Goal: Task Accomplishment & Management: Use online tool/utility

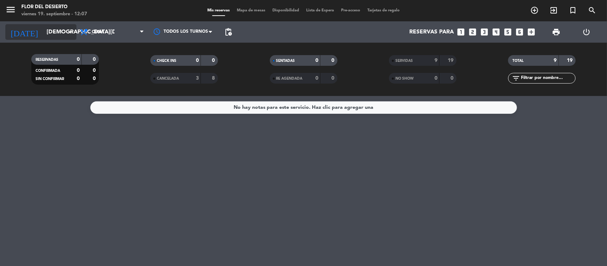
click at [64, 38] on input "[DEMOGRAPHIC_DATA][DATE]" at bounding box center [80, 32] width 75 height 14
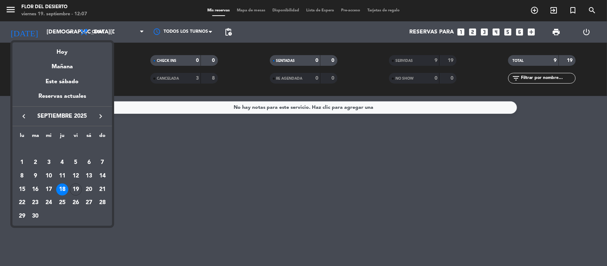
click at [73, 189] on div "19" at bounding box center [76, 189] width 12 height 12
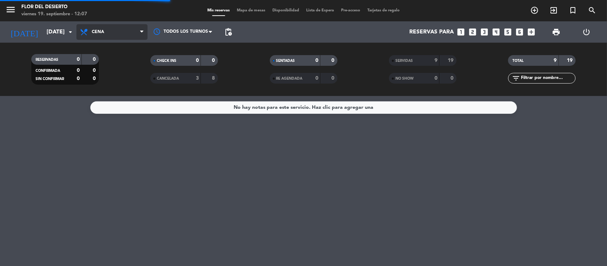
click at [100, 27] on span "Cena" at bounding box center [111, 32] width 71 height 16
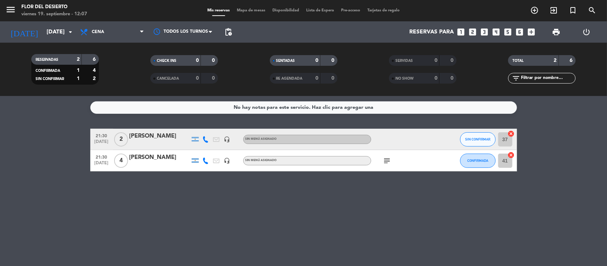
click at [124, 15] on div "menu FLOR DEL DESIERTO viernes 19. septiembre - 12:07" at bounding box center [76, 10] width 152 height 17
click at [120, 30] on span "Cena" at bounding box center [111, 32] width 71 height 16
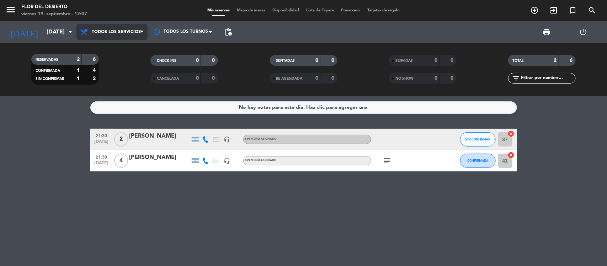
click at [118, 48] on div "menu FLOR DEL DESIERTO viernes 19. septiembre - 12:07 Mis reservas Mapa de mesa…" at bounding box center [303, 48] width 607 height 96
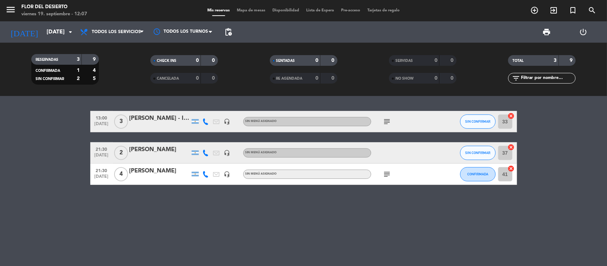
click at [205, 121] on icon at bounding box center [206, 121] width 6 height 6
click at [203, 154] on icon at bounding box center [206, 153] width 6 height 6
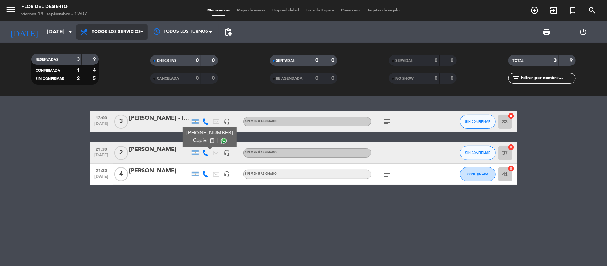
click at [97, 34] on span "Todos los servicios" at bounding box center [116, 32] width 49 height 5
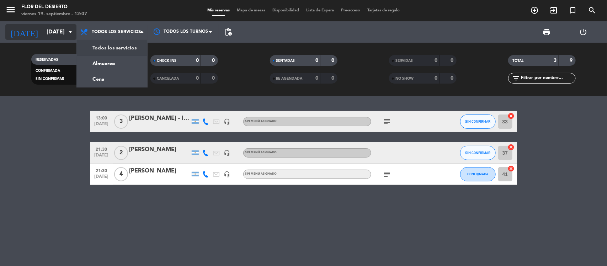
click at [74, 36] on icon "arrow_drop_down" at bounding box center [70, 32] width 9 height 9
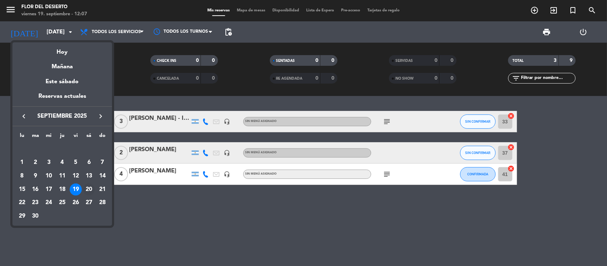
click at [92, 190] on div "20" at bounding box center [89, 189] width 12 height 12
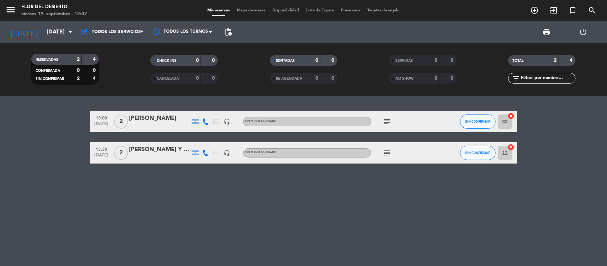
click at [204, 123] on icon at bounding box center [206, 121] width 6 height 6
click at [206, 155] on icon at bounding box center [206, 153] width 6 height 6
click at [385, 123] on icon "subject" at bounding box center [387, 121] width 9 height 9
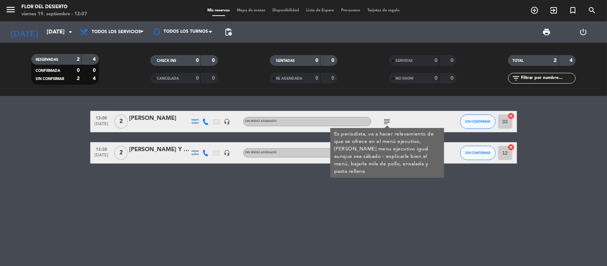
click at [402, 174] on div "13:00 [DATE] 2 [PERSON_NAME] headset_mic Sin menú asignado subject Es periodist…" at bounding box center [303, 181] width 607 height 170
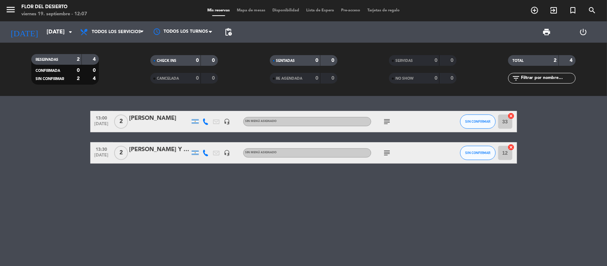
click at [387, 156] on icon "subject" at bounding box center [387, 153] width 9 height 9
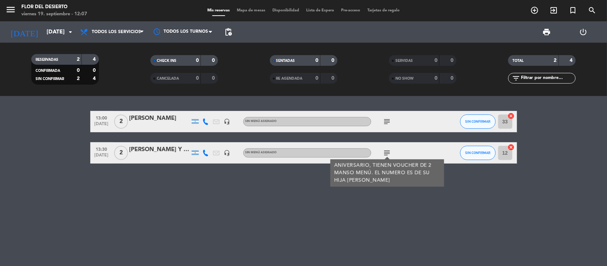
click at [205, 150] on icon at bounding box center [206, 153] width 6 height 6
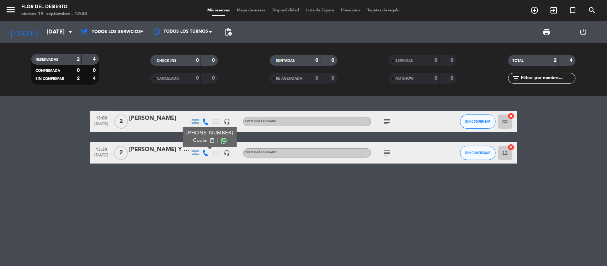
click at [203, 118] on icon at bounding box center [206, 121] width 6 height 6
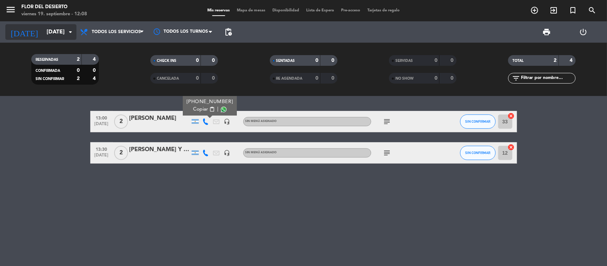
click at [63, 34] on input "[DATE]" at bounding box center [80, 32] width 75 height 14
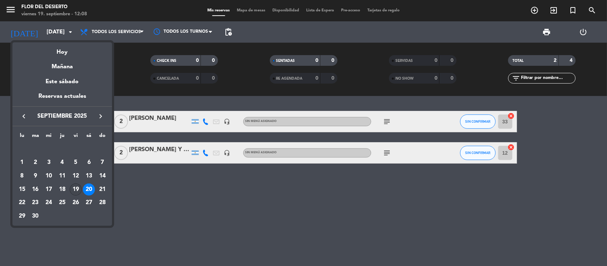
click at [72, 185] on div "19" at bounding box center [76, 189] width 12 height 12
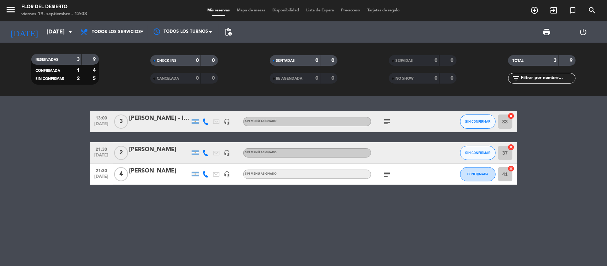
click at [204, 154] on icon at bounding box center [206, 153] width 6 height 6
click at [222, 211] on div "13:00 [DATE] 3 [PERSON_NAME] - Influencer. headset_mic Sin menú asignado subjec…" at bounding box center [303, 181] width 607 height 170
click at [388, 123] on icon "subject" at bounding box center [387, 121] width 9 height 9
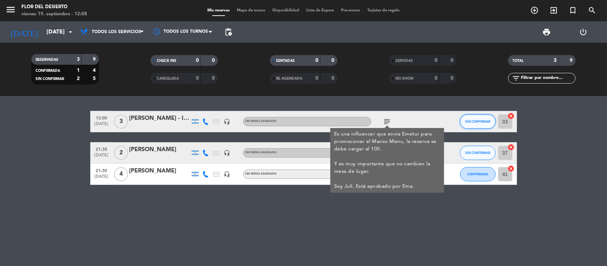
click at [472, 117] on button "SIN CONFIRMAR" at bounding box center [478, 122] width 36 height 14
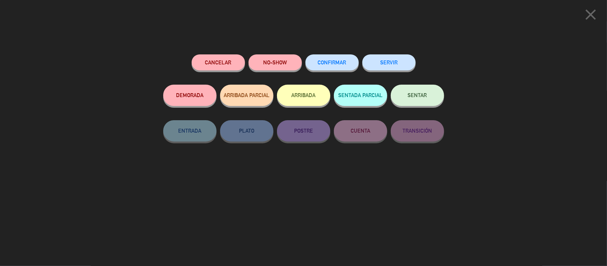
click at [358, 70] on div "CONFIRMAR" at bounding box center [331, 69] width 53 height 30
click at [332, 61] on span "CONFIRMAR" at bounding box center [332, 62] width 28 height 6
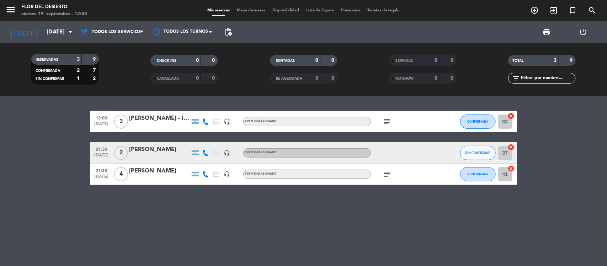
click at [382, 178] on span "subject" at bounding box center [387, 174] width 11 height 9
click at [385, 175] on icon "subject" at bounding box center [387, 174] width 9 height 9
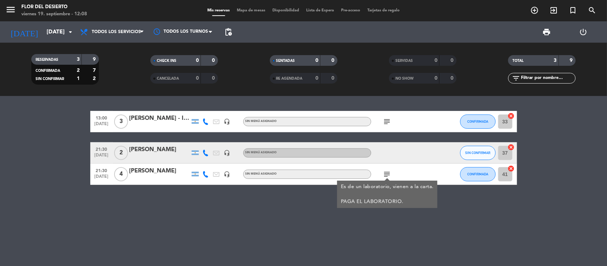
click at [281, 198] on div "13:00 [DATE] 3 [PERSON_NAME] - Influencer. headset_mic Sin menú asignado subjec…" at bounding box center [303, 181] width 607 height 170
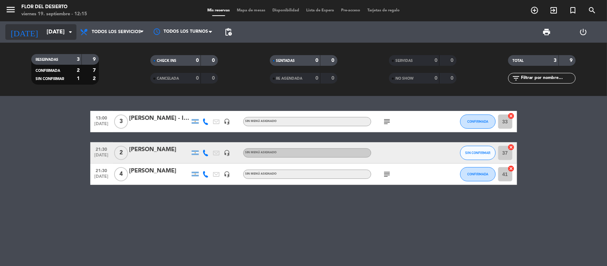
click at [68, 34] on icon "arrow_drop_down" at bounding box center [70, 32] width 9 height 9
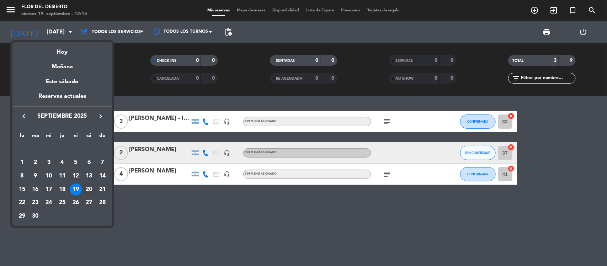
click at [91, 186] on div "20" at bounding box center [89, 189] width 12 height 12
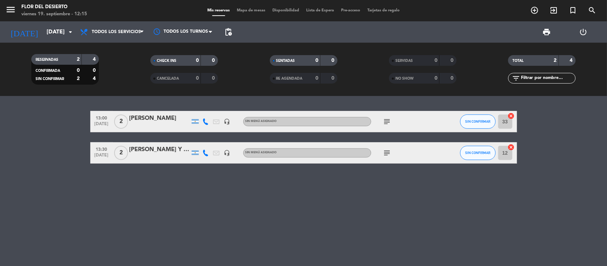
click at [390, 121] on icon "subject" at bounding box center [387, 121] width 9 height 9
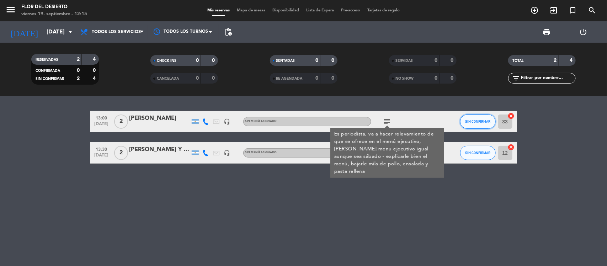
click at [486, 121] on span "SIN CONFIRMAR" at bounding box center [477, 121] width 25 height 4
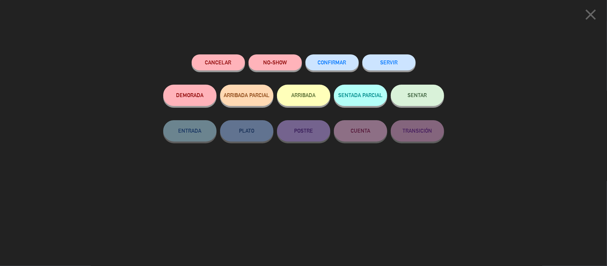
click at [342, 67] on button "CONFIRMAR" at bounding box center [331, 62] width 53 height 16
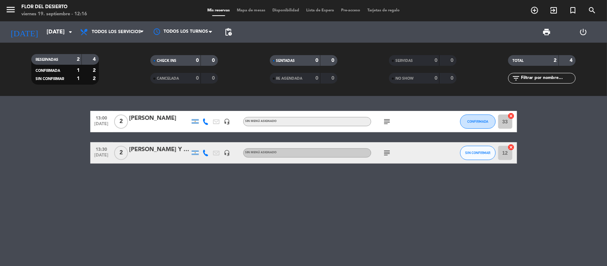
click at [204, 155] on icon at bounding box center [206, 153] width 6 height 6
click at [480, 154] on span "SIN CONFIRMAR" at bounding box center [477, 153] width 25 height 4
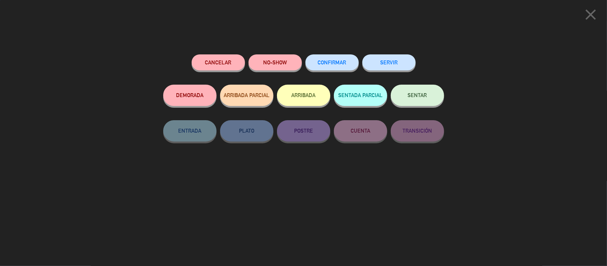
click at [332, 56] on button "CONFIRMAR" at bounding box center [331, 62] width 53 height 16
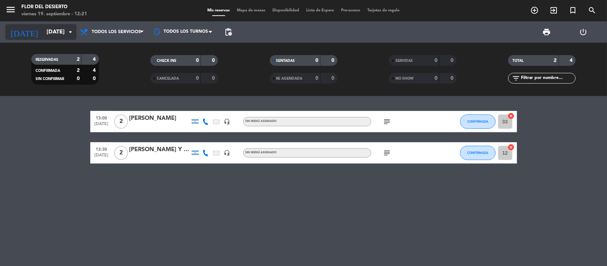
click at [59, 33] on input "[DATE]" at bounding box center [80, 32] width 75 height 14
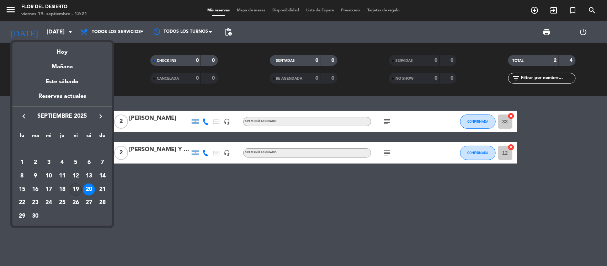
click at [75, 183] on td "19" at bounding box center [76, 190] width 14 height 14
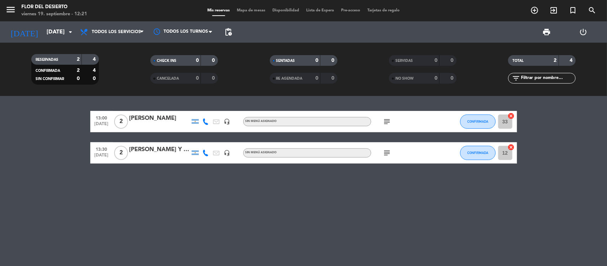
type input "[DATE]"
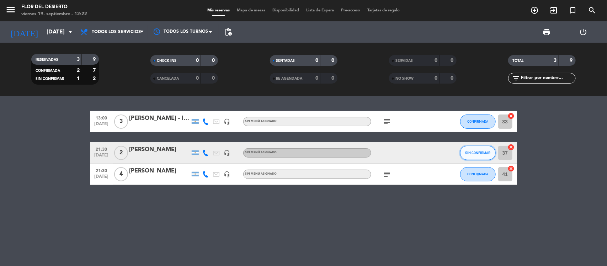
click at [488, 151] on span "SIN CONFIRMAR" at bounding box center [477, 153] width 25 height 4
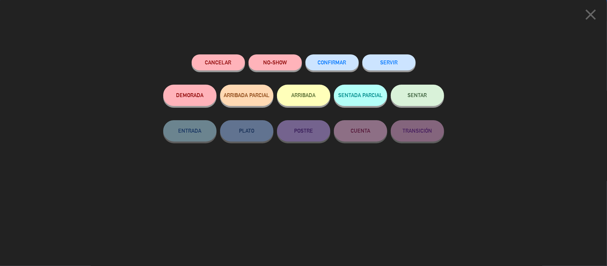
click at [345, 59] on button "CONFIRMAR" at bounding box center [331, 62] width 53 height 16
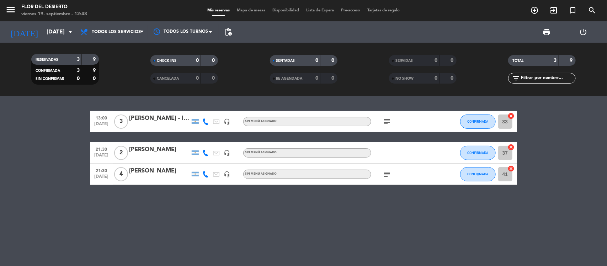
click at [244, 14] on div "Mis reservas Mapa de mesas Disponibilidad Lista de Espera Pre-acceso Tarjetas d…" at bounding box center [303, 10] width 199 height 6
click at [246, 11] on span "Mapa de mesas" at bounding box center [251, 11] width 36 height 4
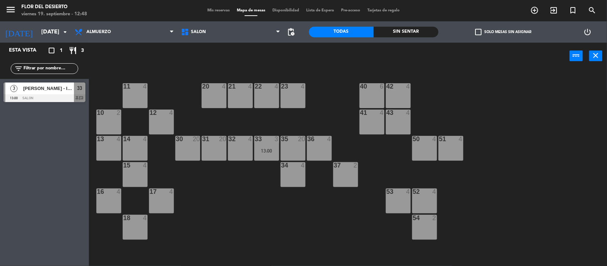
click at [195, 150] on div "30 20" at bounding box center [187, 148] width 25 height 25
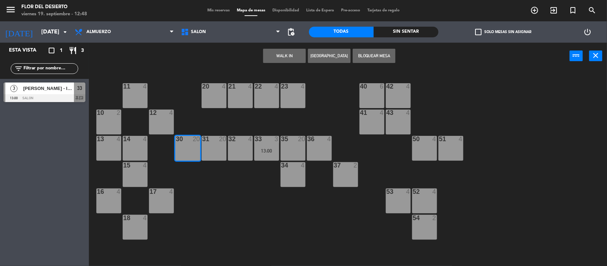
click at [287, 50] on button "WALK IN" at bounding box center [284, 56] width 43 height 14
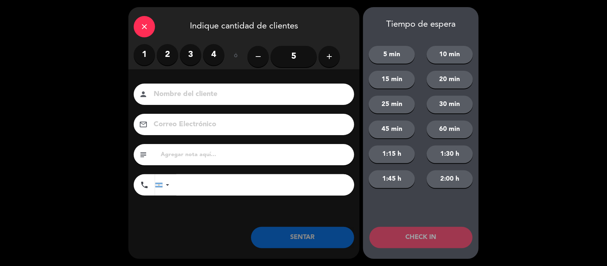
click at [214, 50] on label "4" at bounding box center [213, 54] width 21 height 21
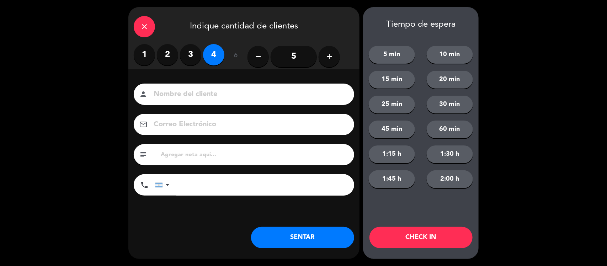
click at [219, 100] on input at bounding box center [249, 94] width 192 height 12
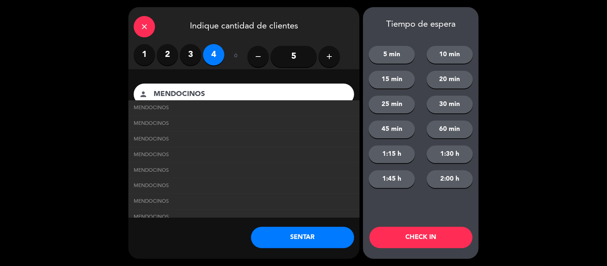
type input "MENDOCINOS"
click at [296, 239] on button "SENTAR" at bounding box center [302, 237] width 103 height 21
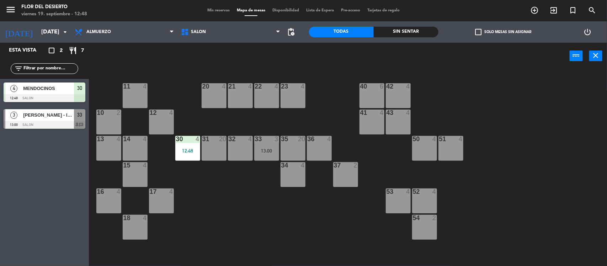
click at [124, 219] on div "18" at bounding box center [123, 218] width 0 height 6
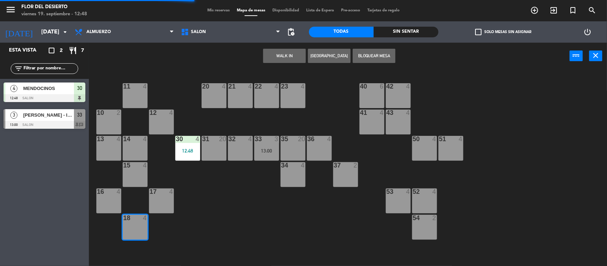
click at [261, 48] on div "WALK IN [GEOGRAPHIC_DATA] Bloquear Mesa power_input close" at bounding box center [329, 56] width 481 height 27
click at [270, 50] on button "WALK IN" at bounding box center [284, 56] width 43 height 14
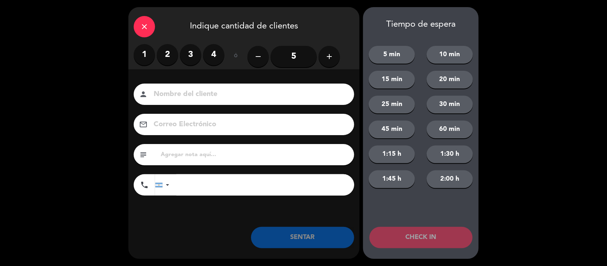
click at [151, 57] on label "1" at bounding box center [144, 54] width 21 height 21
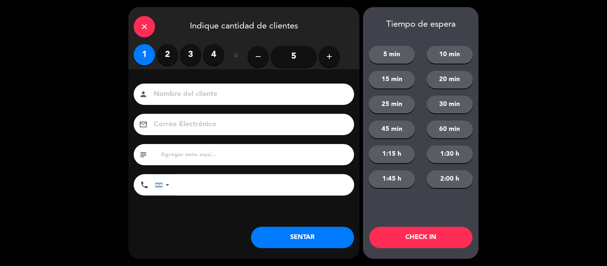
click at [196, 92] on input at bounding box center [249, 94] width 192 height 12
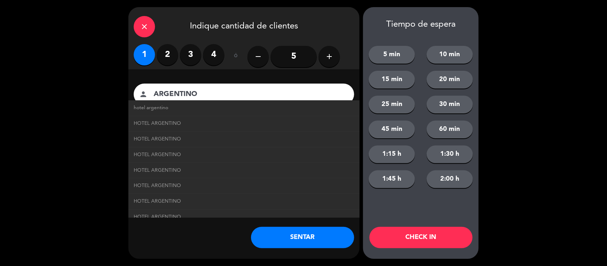
type input "ARGENTINO"
click at [298, 231] on button "SENTAR" at bounding box center [302, 237] width 103 height 21
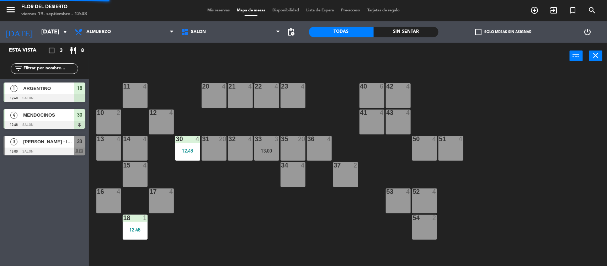
click at [154, 93] on div "11 4 20 4 21 4 22 4 23 4 40 6 42 4 10 2 12 4 41 4 43 4 13 4 14 4 30 4 12:48 31 …" at bounding box center [351, 168] width 512 height 197
click at [139, 95] on div "11 4" at bounding box center [135, 95] width 25 height 25
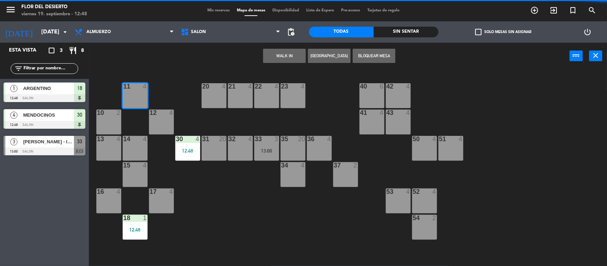
click at [283, 57] on button "WALK IN" at bounding box center [284, 56] width 43 height 14
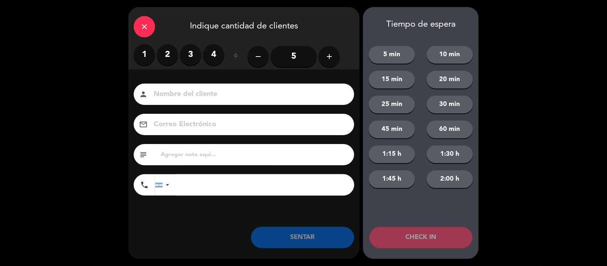
click at [170, 57] on label "2" at bounding box center [167, 54] width 21 height 21
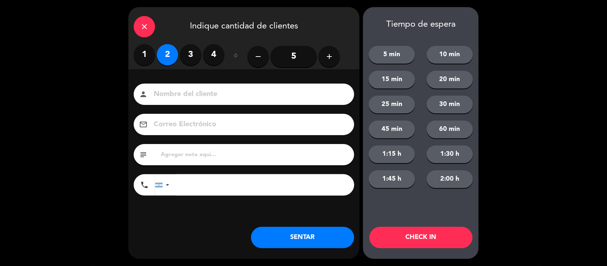
click at [231, 94] on input at bounding box center [249, 94] width 192 height 12
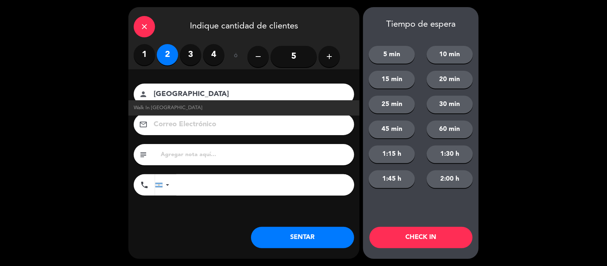
type input "[GEOGRAPHIC_DATA]"
click at [296, 251] on div "close Indique cantidad de clientes 1 2 3 4 ó remove 5 add Nombre del cliente pe…" at bounding box center [243, 133] width 231 height 252
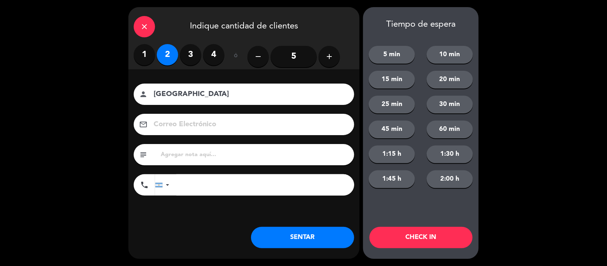
click at [299, 246] on button "SENTAR" at bounding box center [302, 237] width 103 height 21
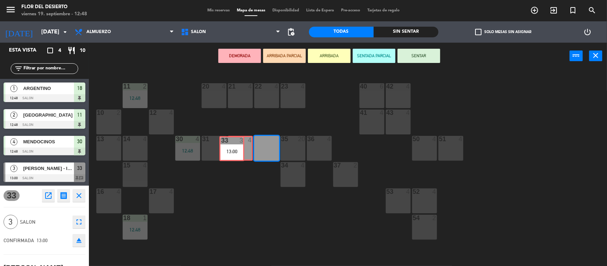
drag, startPoint x: 267, startPoint y: 150, endPoint x: 232, endPoint y: 150, distance: 34.9
click at [232, 150] on div "11 2 12:48 20 4 21 4 22 4 23 4 40 6 42 4 10 2 12 4 41 4 43 4 13 4 14 4 30 4 12:…" at bounding box center [351, 168] width 512 height 197
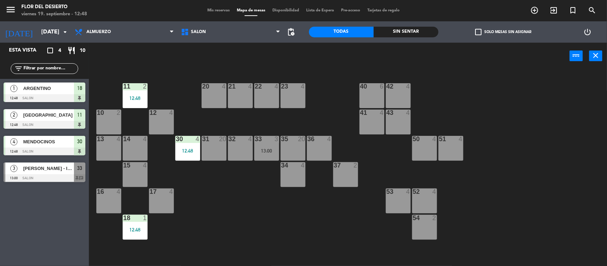
click at [244, 158] on div "32 4" at bounding box center [240, 148] width 25 height 25
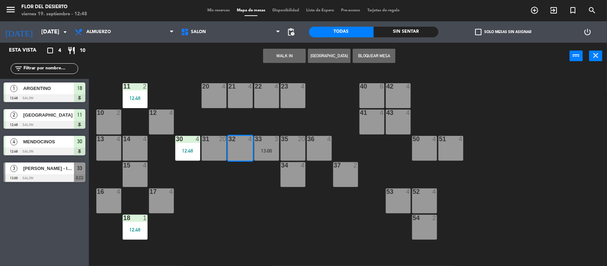
click at [264, 153] on div "13:00" at bounding box center [266, 150] width 25 height 5
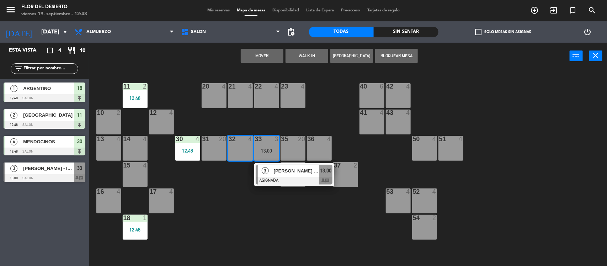
click at [259, 53] on button "Mover" at bounding box center [262, 56] width 43 height 14
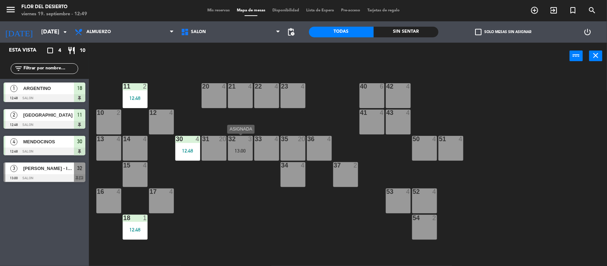
click at [245, 149] on div "13:00" at bounding box center [240, 150] width 25 height 5
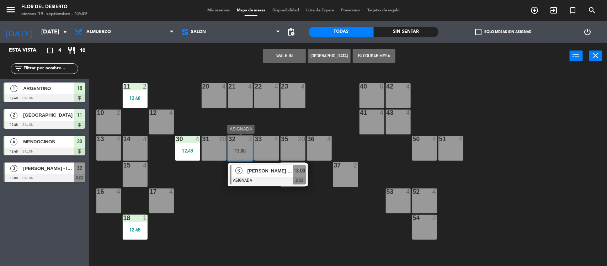
click at [262, 178] on div at bounding box center [268, 181] width 76 height 8
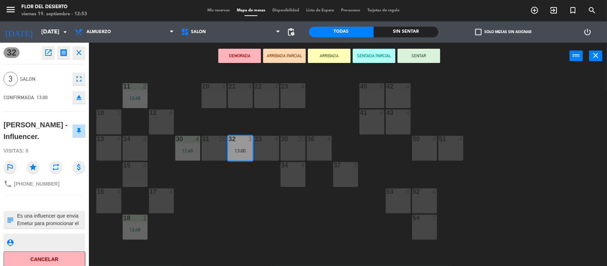
click at [254, 191] on div "11 2 12:48 20 4 21 4 22 4 23 4 40 6 42 4 10 2 12 4 41 4 43 4 13 4 14 4 30 4 12:…" at bounding box center [351, 168] width 512 height 197
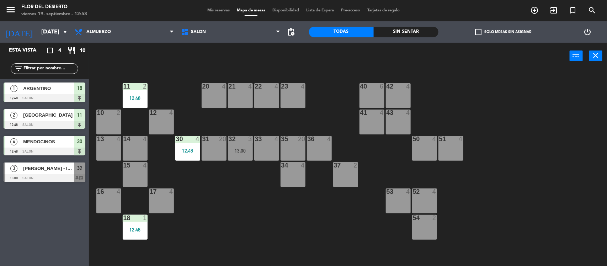
click at [246, 149] on div "13:00" at bounding box center [240, 150] width 25 height 5
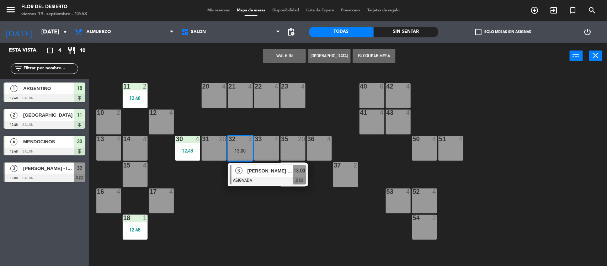
click at [269, 150] on div "33 4" at bounding box center [266, 148] width 25 height 25
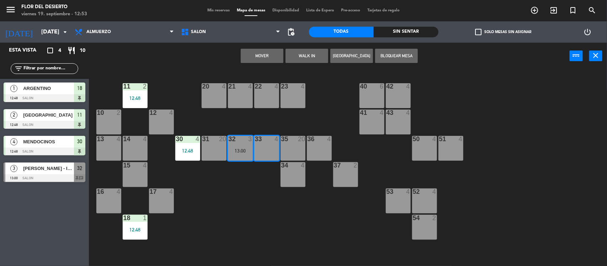
click at [265, 59] on button "Mover" at bounding box center [262, 56] width 43 height 14
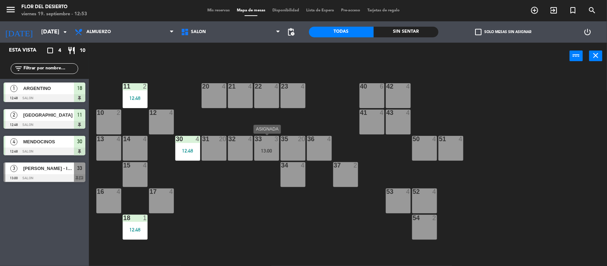
click at [267, 141] on div at bounding box center [267, 139] width 12 height 6
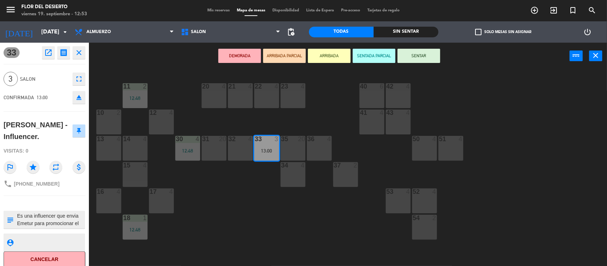
click at [421, 50] on button "SENTAR" at bounding box center [419, 56] width 43 height 14
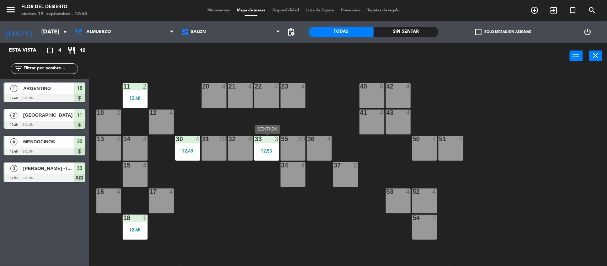
click at [260, 148] on div "12:53" at bounding box center [266, 150] width 25 height 5
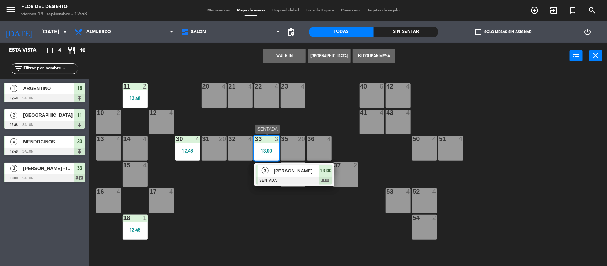
click at [288, 180] on div at bounding box center [294, 181] width 76 height 8
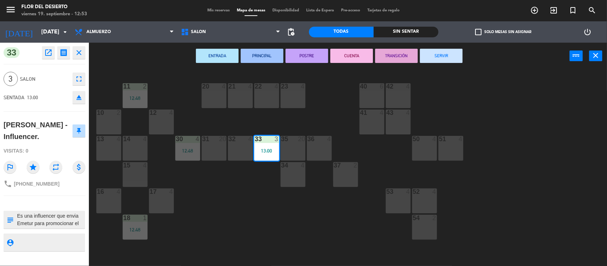
drag, startPoint x: 0, startPoint y: 118, endPoint x: 46, endPoint y: 139, distance: 50.4
click at [45, 139] on div "33 open_in_new receipt 1:00 PM [DATE] 3 personas [PERSON_NAME] - Influencer. Me…" at bounding box center [44, 154] width 89 height 223
copy div "[PERSON_NAME] - Influencer."
drag, startPoint x: 20, startPoint y: 214, endPoint x: 91, endPoint y: 226, distance: 72.1
click at [91, 226] on div "33 open_in_new receipt 1:00 PM [DATE] 3 personas [PERSON_NAME] - Influencer. Me…" at bounding box center [45, 154] width 100 height 223
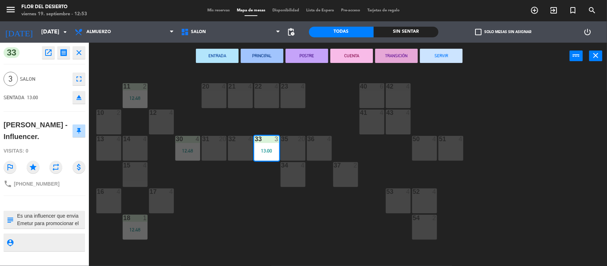
scroll to position [50, 0]
click at [36, 216] on textarea at bounding box center [50, 219] width 68 height 15
drag, startPoint x: 15, startPoint y: 214, endPoint x: 87, endPoint y: 243, distance: 77.9
click at [87, 243] on div "33 open_in_new receipt 1:00 PM [DATE] 3 personas [PERSON_NAME] - Influencer. Me…" at bounding box center [44, 154] width 89 height 223
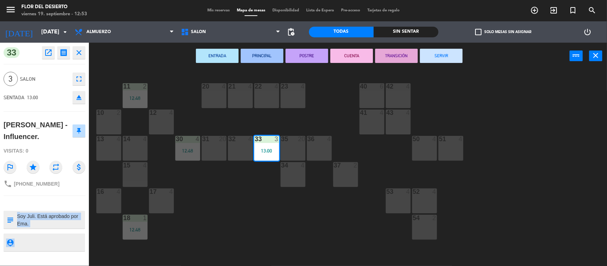
copy div "person_pin"
click at [180, 78] on div "11 2 12:48 20 4 21 4 22 4 23 4 40 6 42 4 10 2 12 4 41 4 43 4 13 4 14 4 30 4 12:…" at bounding box center [351, 168] width 512 height 197
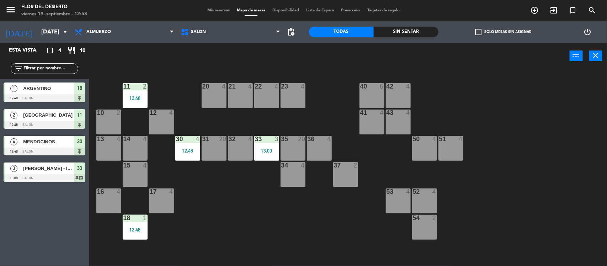
click at [223, 96] on div "20 4" at bounding box center [214, 95] width 25 height 25
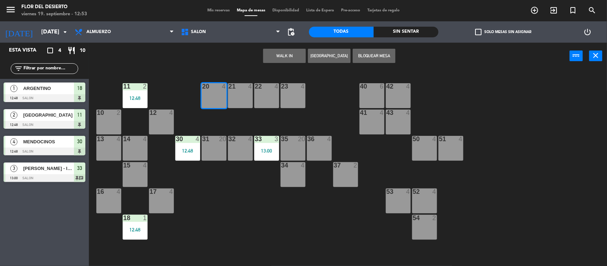
click at [235, 93] on div "21 4" at bounding box center [240, 95] width 25 height 25
click at [285, 47] on div "WALK IN [GEOGRAPHIC_DATA] Bloquear Mesa power_input close" at bounding box center [329, 56] width 481 height 27
click at [284, 52] on button "WALK IN" at bounding box center [284, 56] width 43 height 14
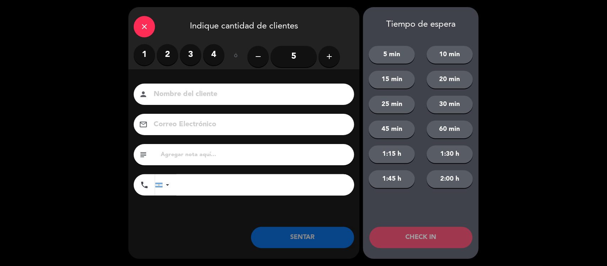
click at [214, 52] on label "4" at bounding box center [213, 54] width 21 height 21
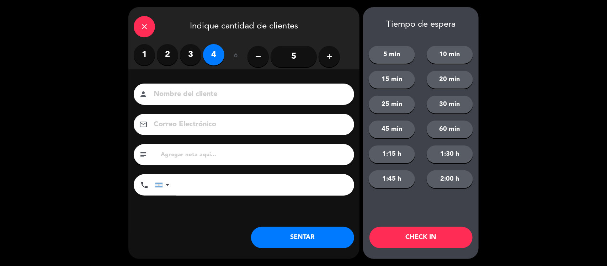
click at [203, 95] on input at bounding box center [249, 94] width 192 height 12
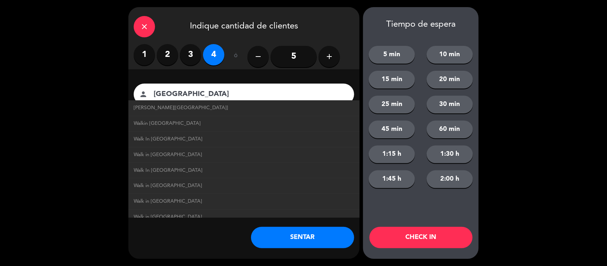
type input "[GEOGRAPHIC_DATA]"
click at [303, 234] on button "SENTAR" at bounding box center [302, 237] width 103 height 21
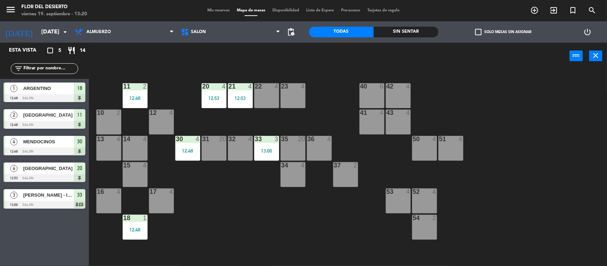
click at [268, 96] on div "22 4" at bounding box center [266, 95] width 25 height 25
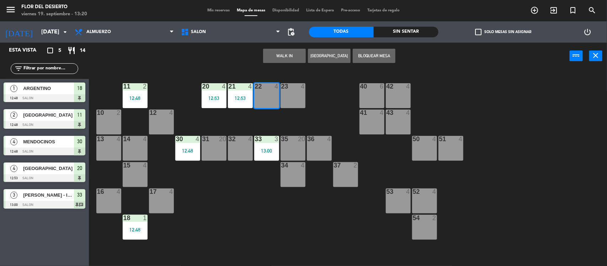
click at [296, 54] on button "WALK IN" at bounding box center [284, 56] width 43 height 14
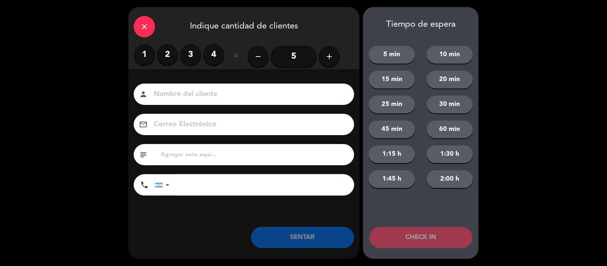
click at [163, 55] on label "2" at bounding box center [167, 54] width 21 height 21
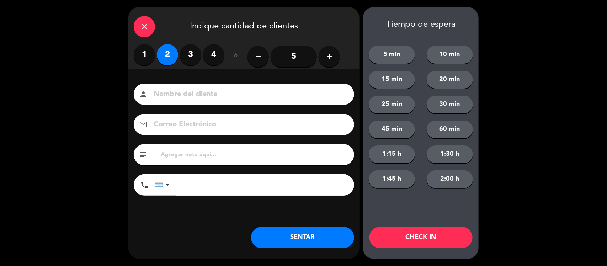
click at [153, 55] on label "1" at bounding box center [144, 54] width 21 height 21
click at [169, 96] on input at bounding box center [249, 94] width 192 height 12
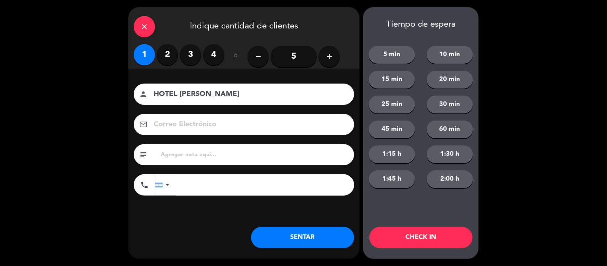
type input "HOTEL [PERSON_NAME]"
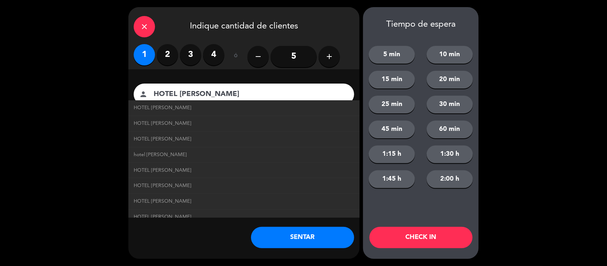
click at [214, 242] on div "close Indique cantidad de clientes 1 2 3 4 ó remove 5 add Nombre del cliente pe…" at bounding box center [243, 133] width 231 height 252
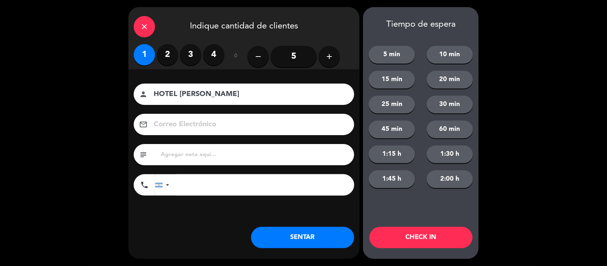
click at [281, 238] on button "SENTAR" at bounding box center [302, 237] width 103 height 21
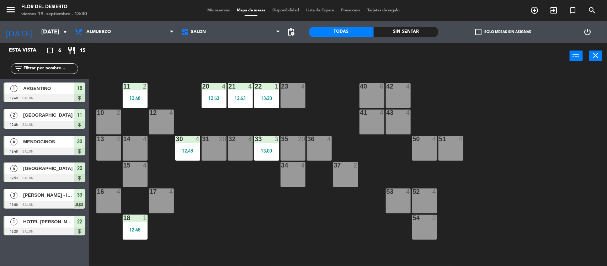
click at [124, 152] on div "14 4" at bounding box center [135, 148] width 25 height 25
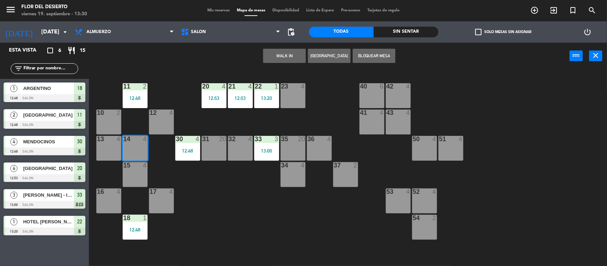
click at [132, 150] on div "14 4" at bounding box center [135, 148] width 25 height 25
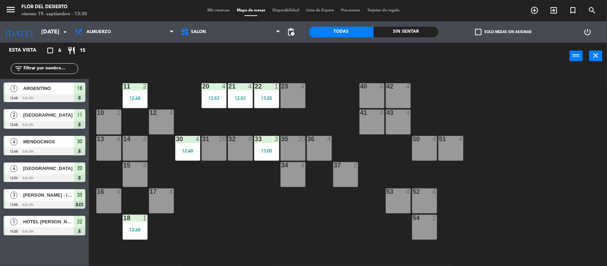
click at [132, 150] on div "14 4" at bounding box center [135, 148] width 25 height 25
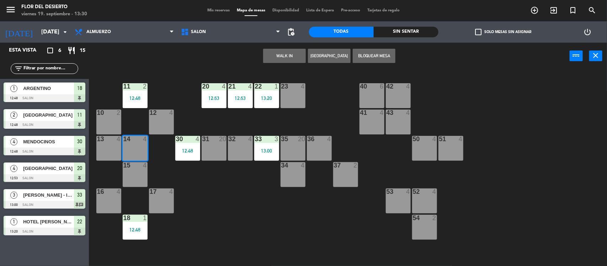
click at [282, 50] on button "WALK IN" at bounding box center [284, 56] width 43 height 14
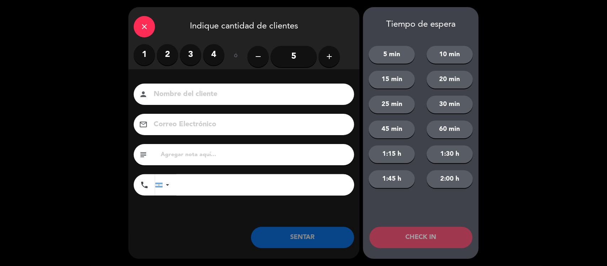
click at [193, 56] on label "3" at bounding box center [190, 54] width 21 height 21
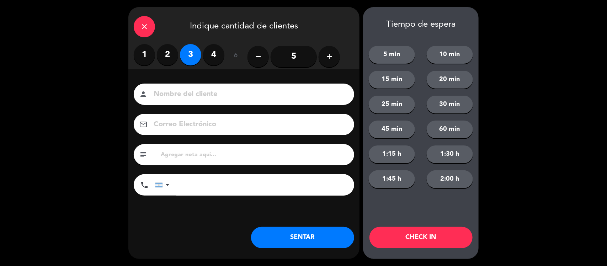
click at [229, 88] on input at bounding box center [249, 94] width 192 height 12
type input "R"
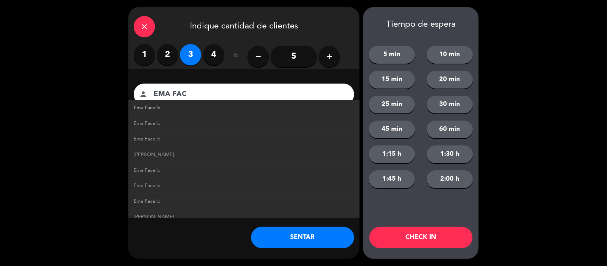
click at [256, 104] on link "Ema Facello" at bounding box center [244, 108] width 220 height 8
type input "Ema Facello"
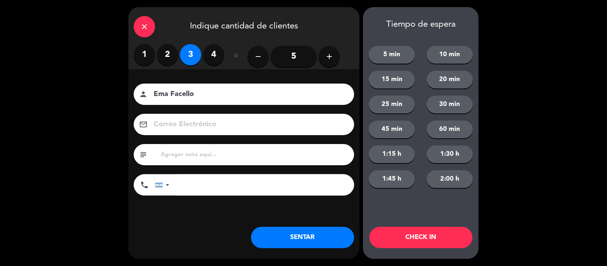
click at [283, 242] on button "SENTAR" at bounding box center [302, 237] width 103 height 21
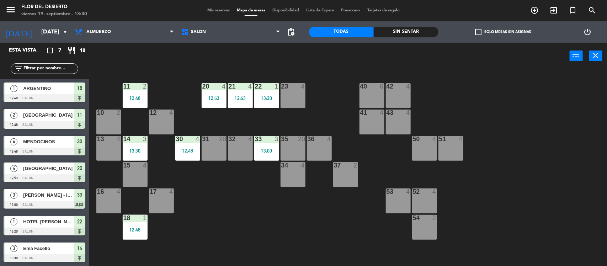
click at [426, 149] on div "50 4" at bounding box center [424, 148] width 25 height 25
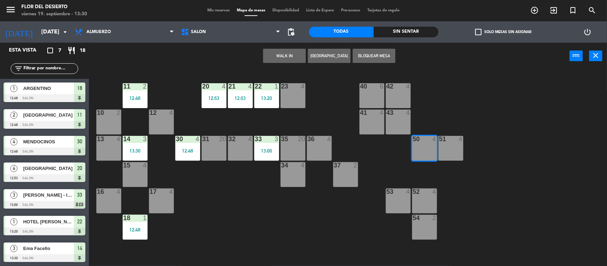
click at [286, 70] on main "11 2 12:48 20 4 12:53 21 4 12:53 22 1 13:20 23 4 40 6 42 4 10 2 12 4 41 4 43 4 …" at bounding box center [348, 165] width 518 height 203
click at [285, 56] on button "WALK IN" at bounding box center [284, 56] width 43 height 14
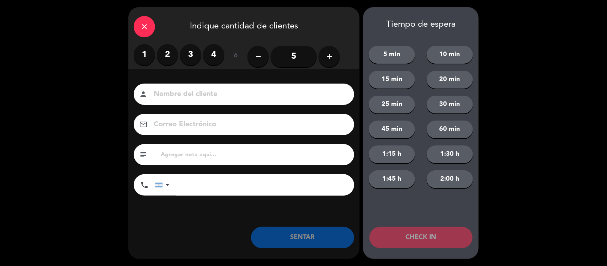
click at [164, 53] on label "2" at bounding box center [167, 54] width 21 height 21
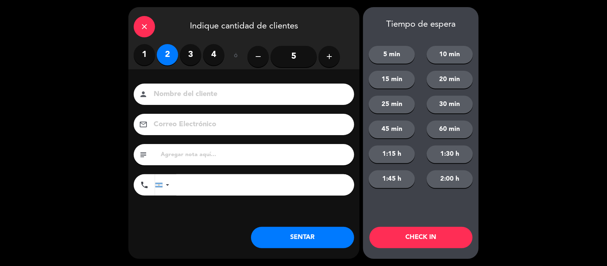
click at [188, 63] on label "3" at bounding box center [190, 54] width 21 height 21
click at [204, 99] on input at bounding box center [249, 94] width 192 height 12
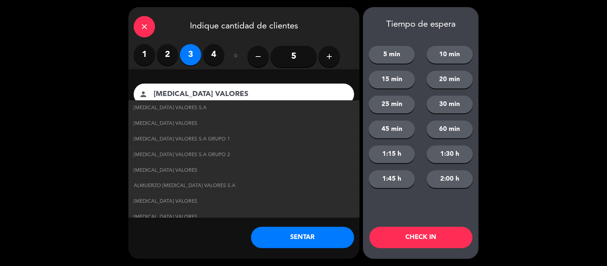
type input "[MEDICAL_DATA] VALORES"
click at [285, 237] on button "SENTAR" at bounding box center [302, 237] width 103 height 21
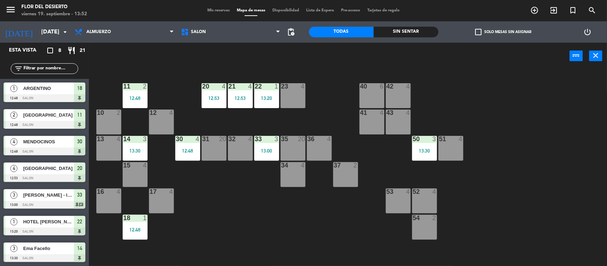
click at [231, 150] on div "32 4" at bounding box center [240, 148] width 25 height 25
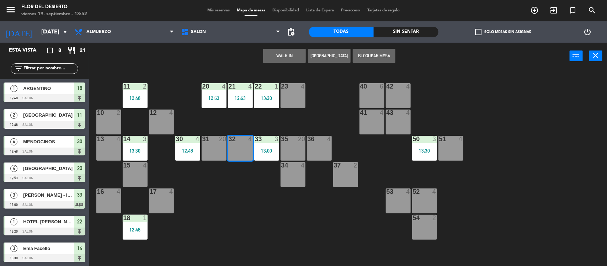
click at [218, 152] on div "31 20" at bounding box center [214, 148] width 25 height 25
click at [277, 61] on button "WALK IN" at bounding box center [284, 56] width 43 height 14
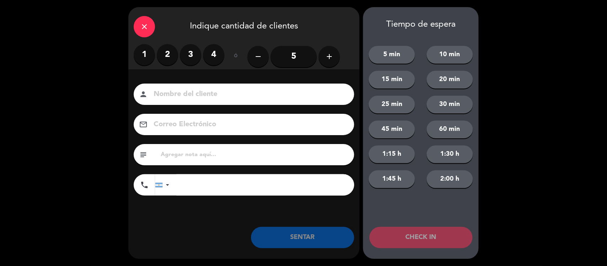
click at [304, 55] on input "5" at bounding box center [294, 56] width 46 height 21
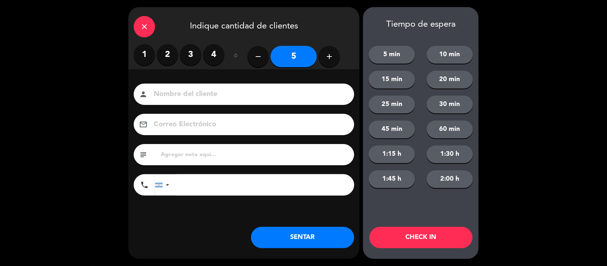
click at [279, 95] on input at bounding box center [249, 94] width 192 height 12
type input "HOTEL RITZ"
click at [216, 253] on div "close Indique cantidad de clientes 1 2 3 4 ó remove 5 add Nombre del cliente pe…" at bounding box center [243, 133] width 231 height 252
click at [244, 152] on input "text" at bounding box center [254, 155] width 189 height 10
type input "[PERSON_NAME] RECEP"
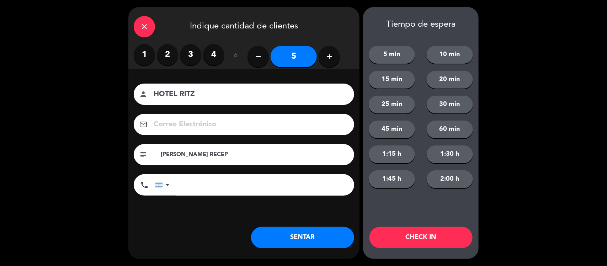
click at [283, 237] on button "SENTAR" at bounding box center [302, 237] width 103 height 21
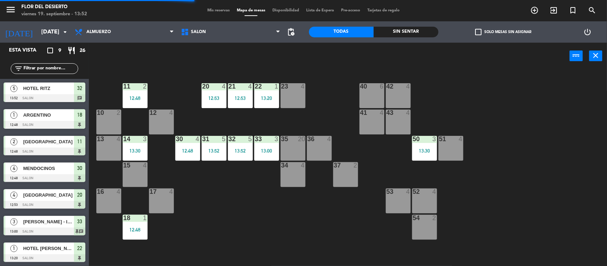
click at [124, 231] on div "12:48" at bounding box center [135, 229] width 25 height 5
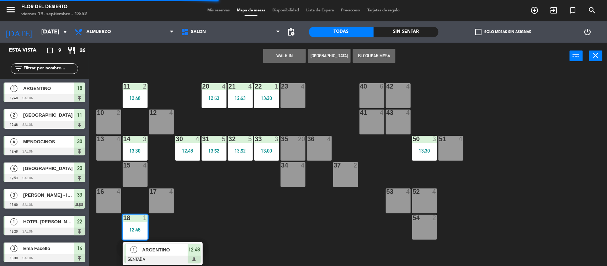
click at [228, 205] on div "11 2 12:48 20 4 12:53 21 4 12:53 22 1 13:20 23 4 40 6 42 4 10 2 12 4 41 4 43 4 …" at bounding box center [351, 168] width 512 height 197
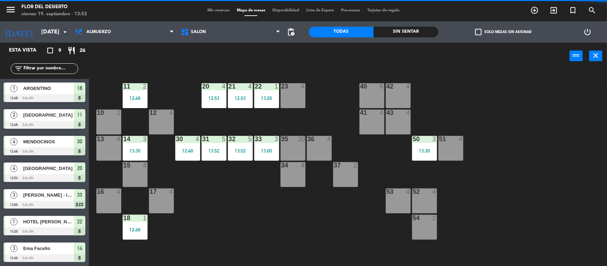
click at [124, 85] on div "11" at bounding box center [123, 86] width 0 height 6
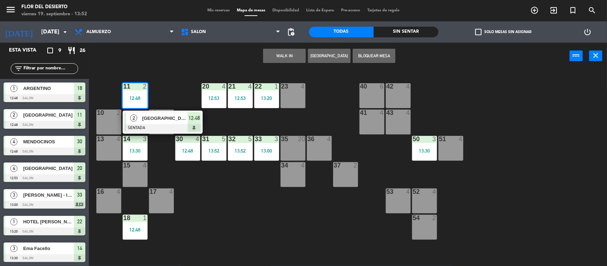
drag, startPoint x: 154, startPoint y: 119, endPoint x: 291, endPoint y: 118, distance: 136.6
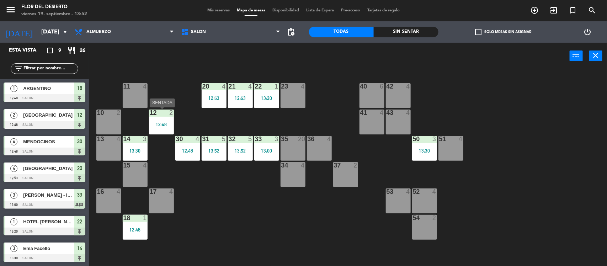
click at [165, 124] on div "12:48" at bounding box center [161, 124] width 25 height 5
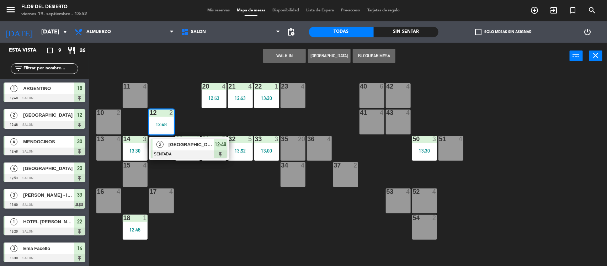
click at [127, 90] on div "11 4" at bounding box center [135, 95] width 25 height 25
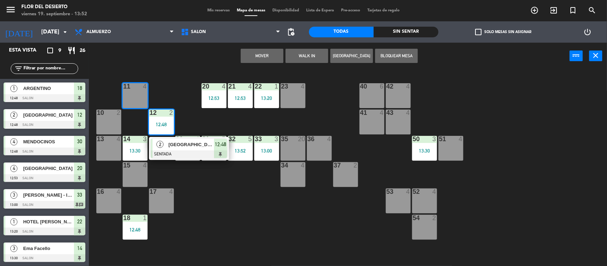
click at [264, 55] on button "Mover" at bounding box center [262, 56] width 43 height 14
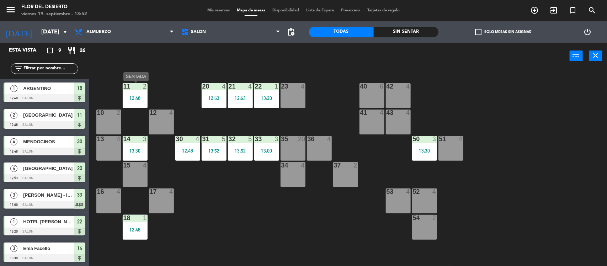
drag, startPoint x: 132, startPoint y: 89, endPoint x: 143, endPoint y: 109, distance: 22.4
click at [133, 90] on div "11 2" at bounding box center [135, 86] width 25 height 7
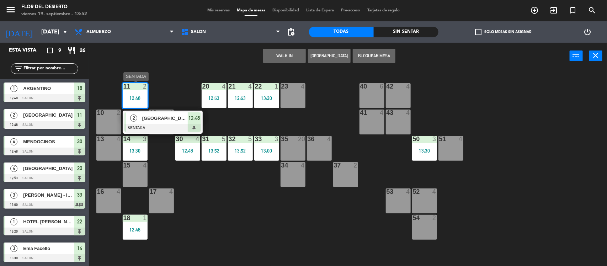
click at [144, 112] on div "2 ESPAÑA" at bounding box center [157, 118] width 62 height 12
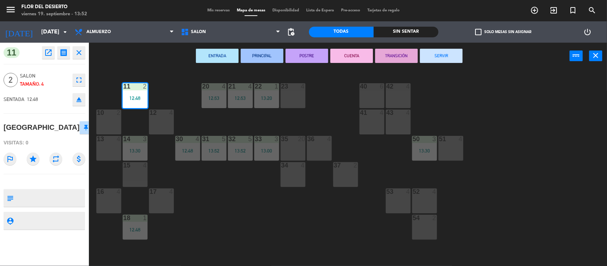
click at [429, 54] on button "SERVIR" at bounding box center [441, 56] width 43 height 14
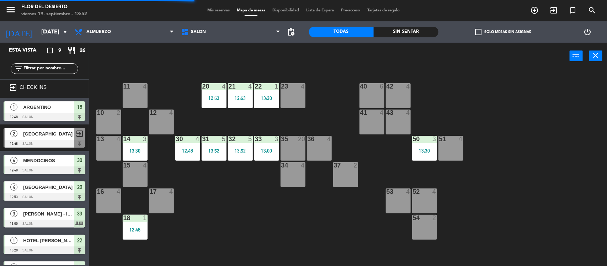
click at [156, 199] on div "17 4" at bounding box center [161, 200] width 25 height 25
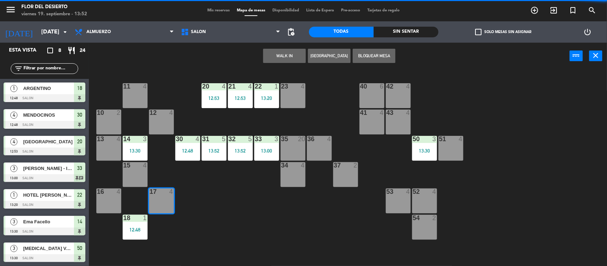
click at [282, 58] on button "WALK IN" at bounding box center [284, 56] width 43 height 14
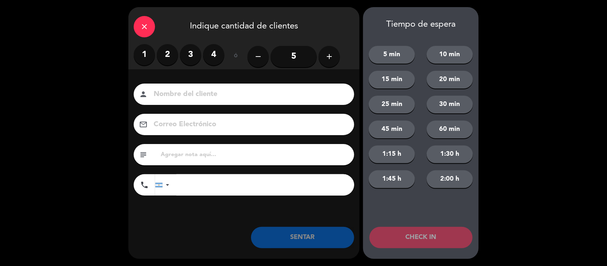
click at [167, 54] on label "2" at bounding box center [167, 54] width 21 height 21
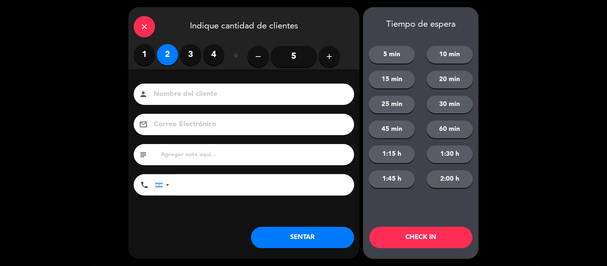
click at [196, 95] on input at bounding box center [249, 94] width 192 height 12
type input "A"
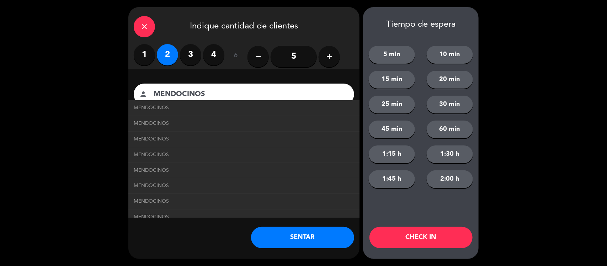
type input "MENDOCINOS"
click at [215, 229] on div "Nombre del cliente person MENDOCINOS MENDOCINOS MENDOCINOS MENDOCINOS MENDOCINO…" at bounding box center [243, 151] width 231 height 164
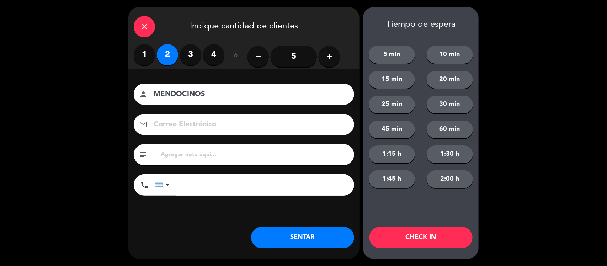
click at [217, 161] on div "subject" at bounding box center [244, 154] width 220 height 21
click at [214, 152] on input "text" at bounding box center [254, 155] width 189 height 10
type input "NOS CONOCEN POR LAS REDES"
click at [324, 239] on button "SENTAR" at bounding box center [302, 237] width 103 height 21
